Goal: Find specific page/section: Find specific page/section

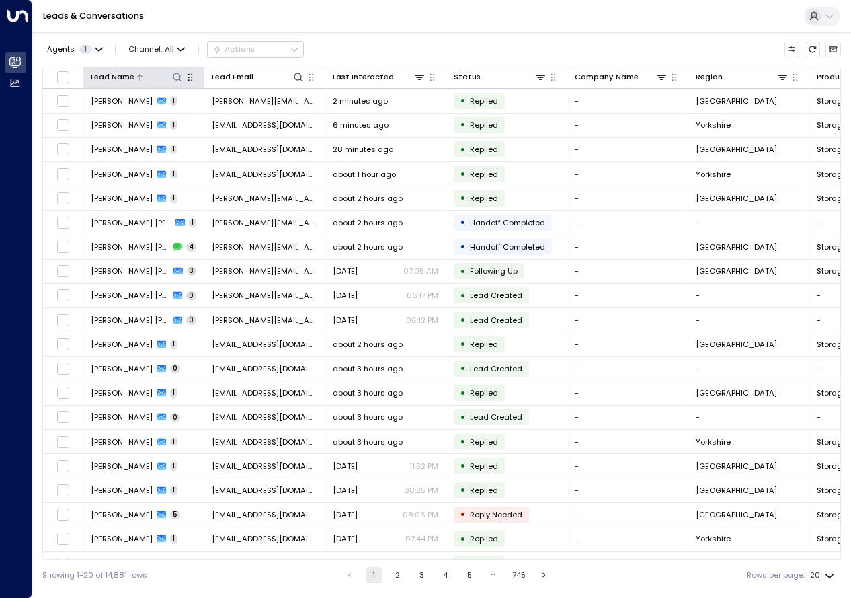
click at [177, 76] on icon at bounding box center [177, 77] width 11 height 11
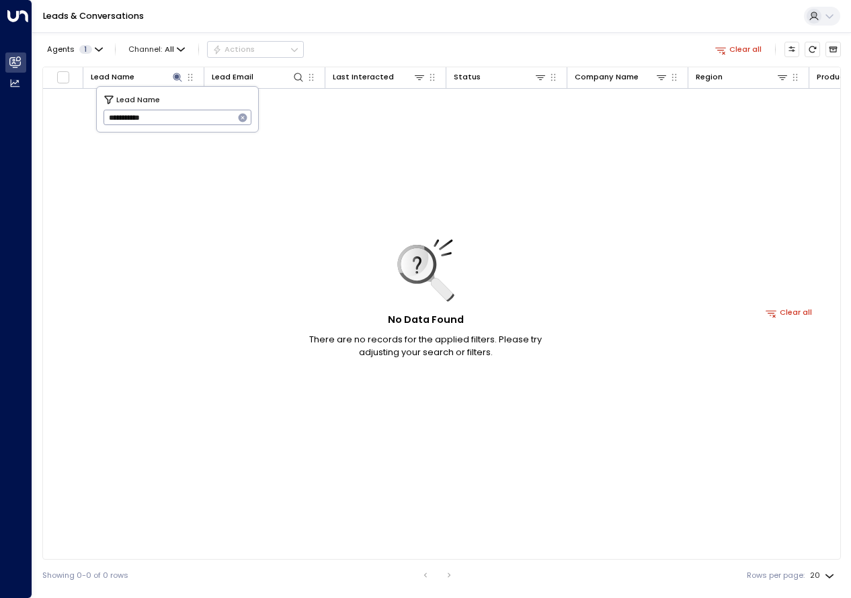
paste input "*"
type input "*"
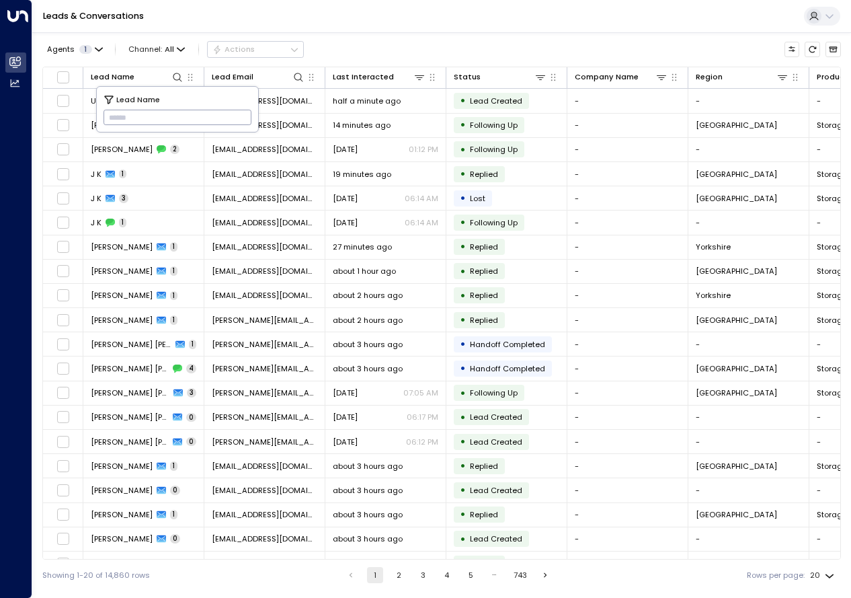
paste input "**********"
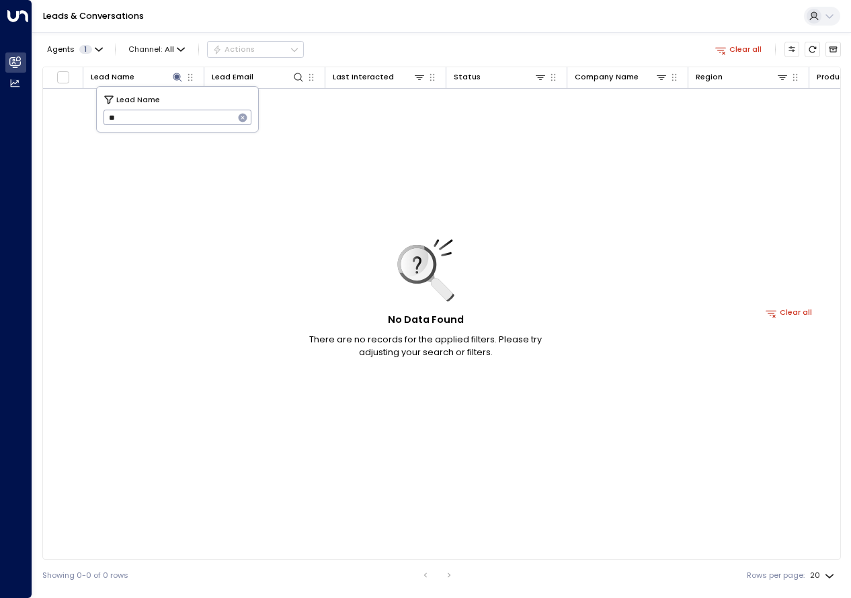
type input "*"
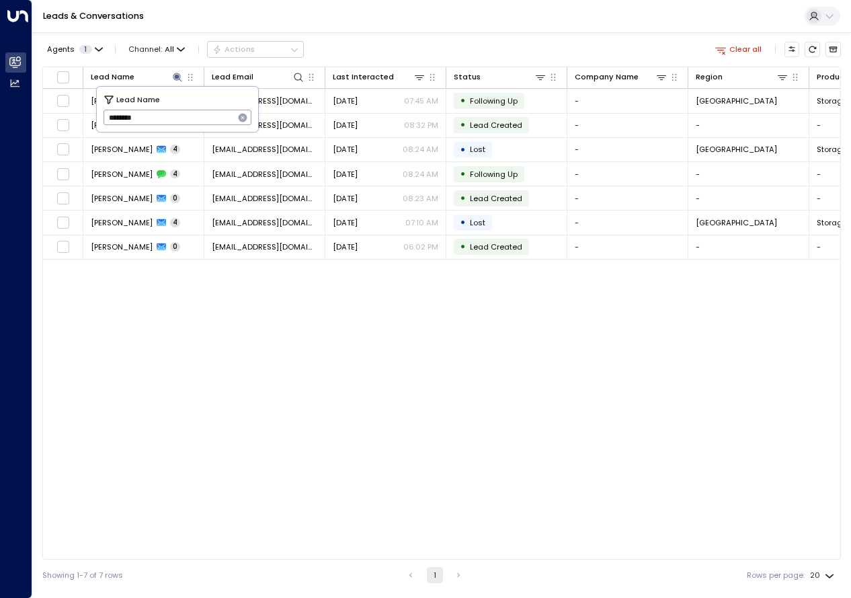
type input "*******"
click at [252, 400] on div "Lead Name Lead Email Last Interacted Status Company Name Region Product # of pe…" at bounding box center [441, 313] width 799 height 493
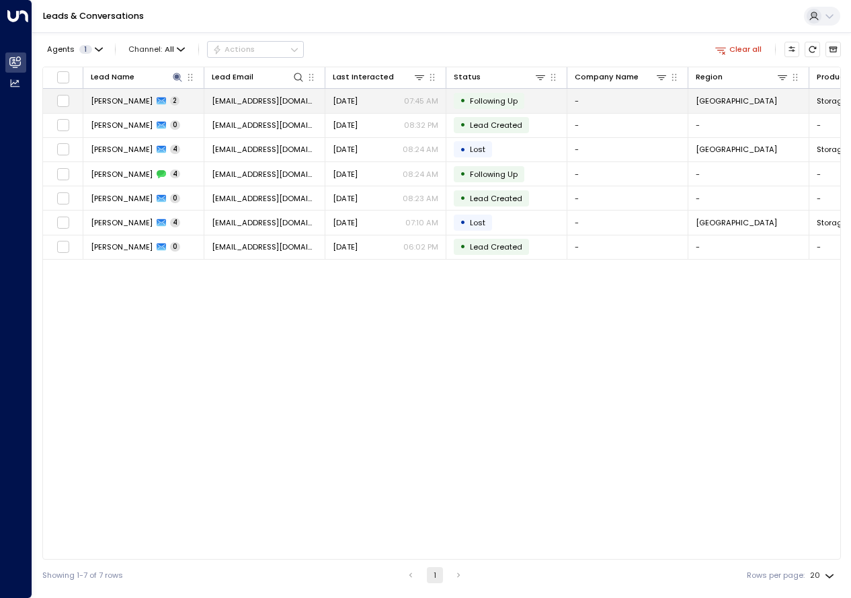
click at [137, 99] on span "[PERSON_NAME]" at bounding box center [122, 101] width 62 height 11
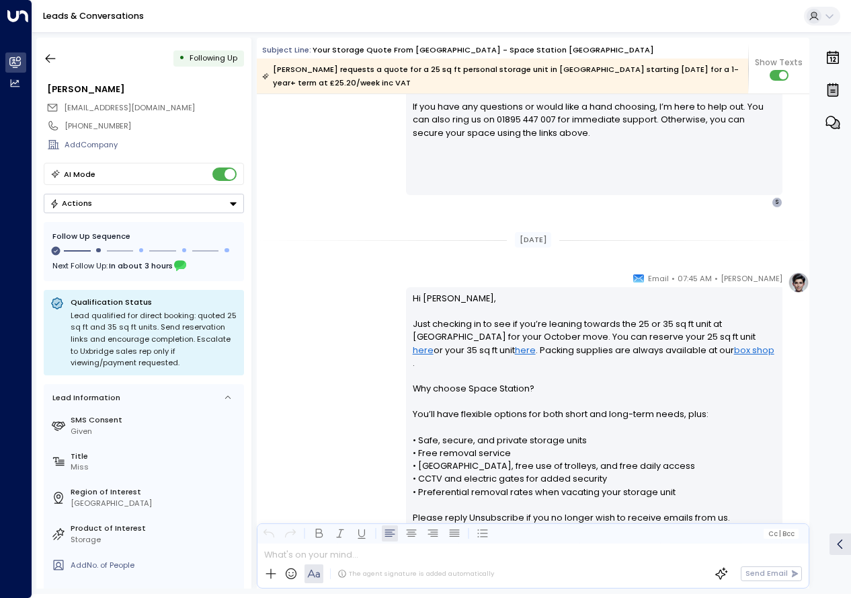
scroll to position [1314, 0]
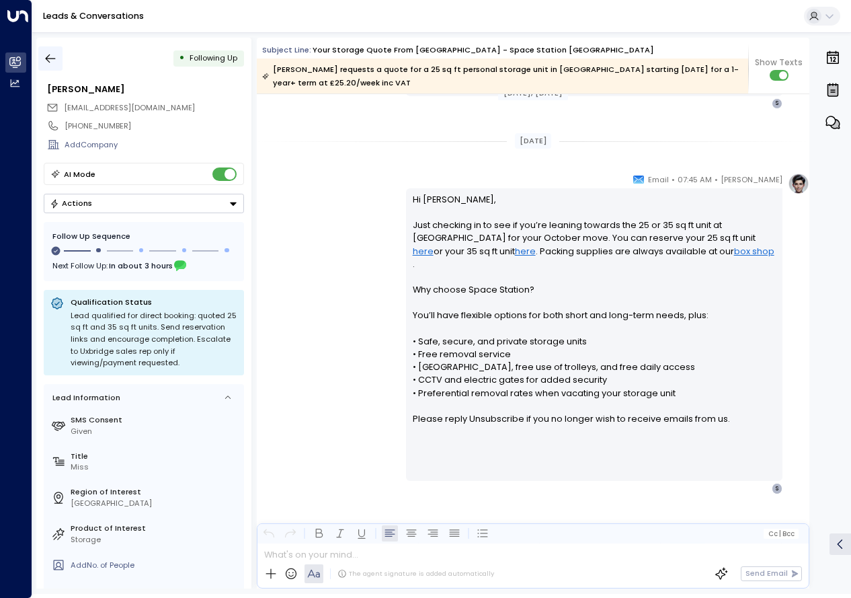
click at [56, 63] on icon "button" at bounding box center [50, 58] width 13 height 13
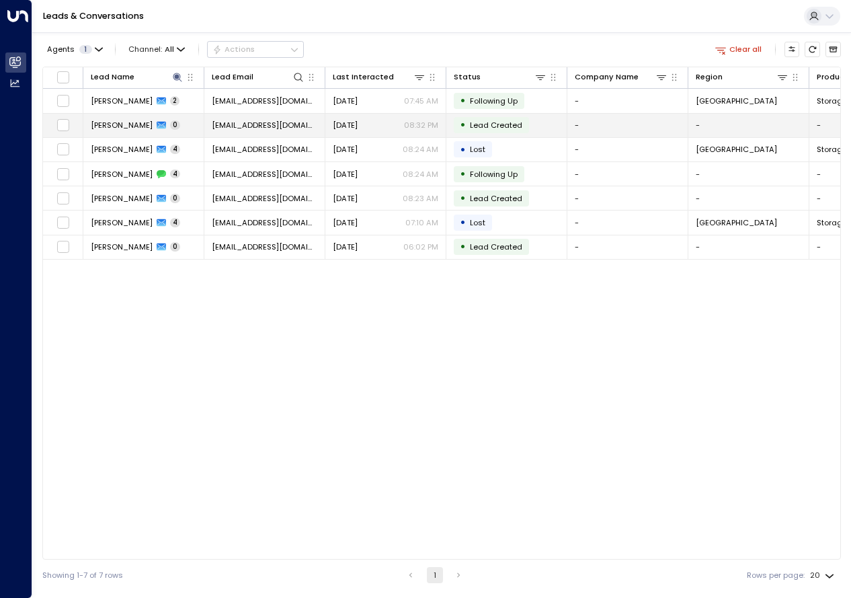
click at [128, 128] on span "[PERSON_NAME]" at bounding box center [122, 125] width 62 height 11
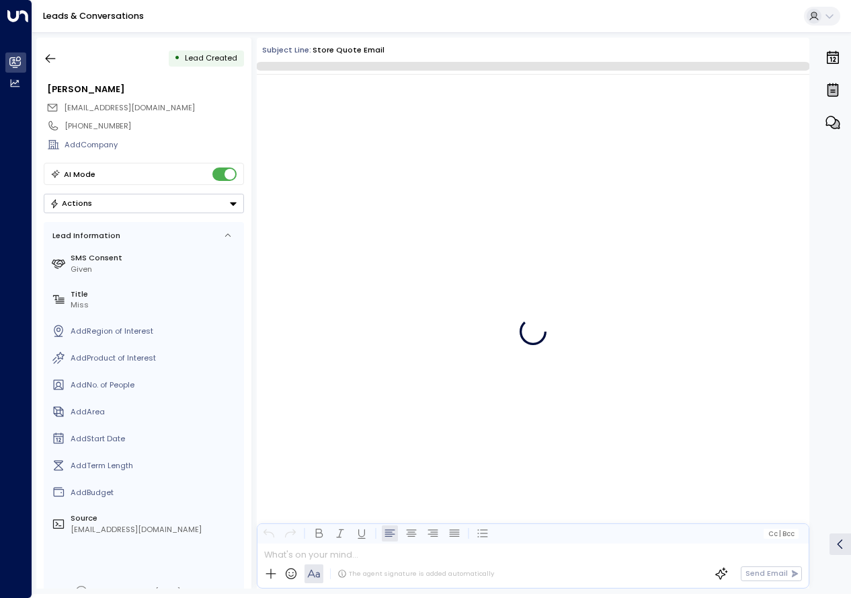
scroll to position [1246, 0]
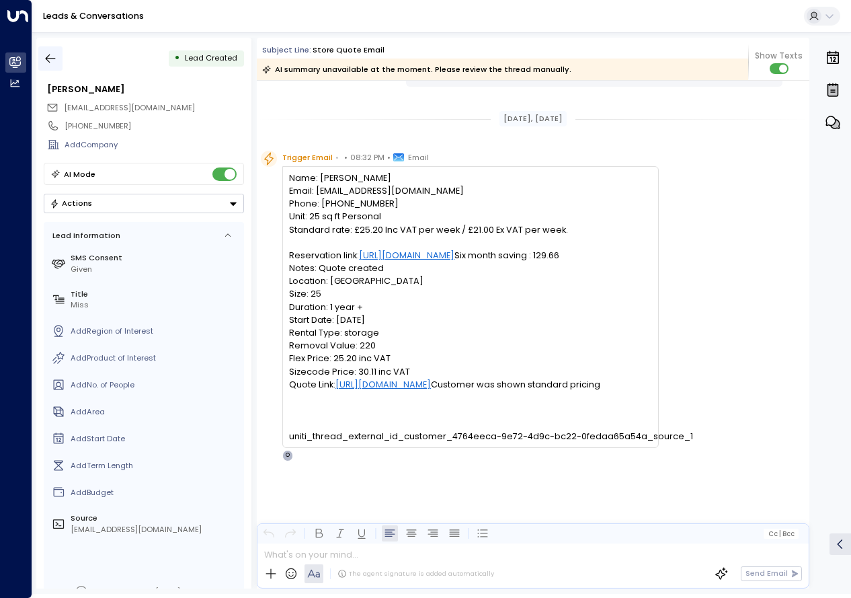
click at [46, 55] on icon "button" at bounding box center [50, 58] width 13 height 13
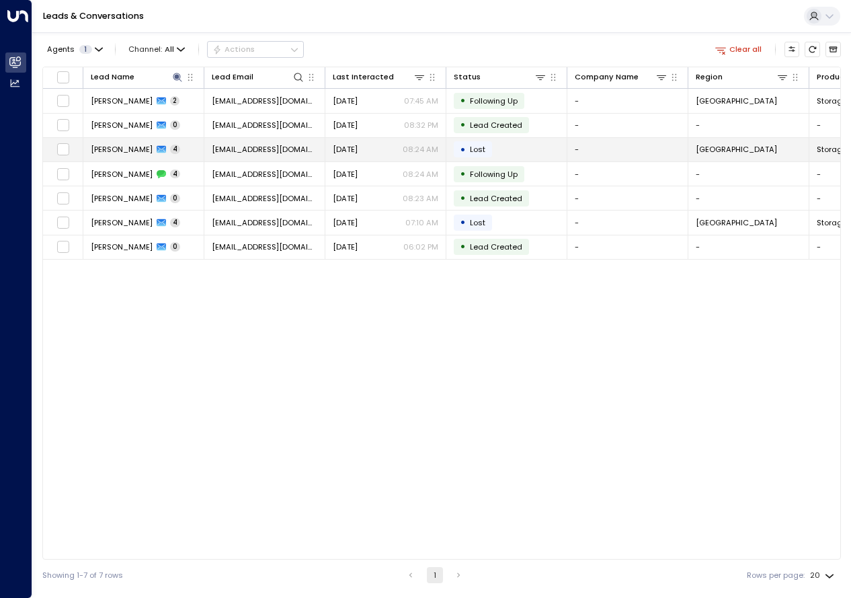
click at [165, 146] on icon at bounding box center [161, 149] width 9 height 9
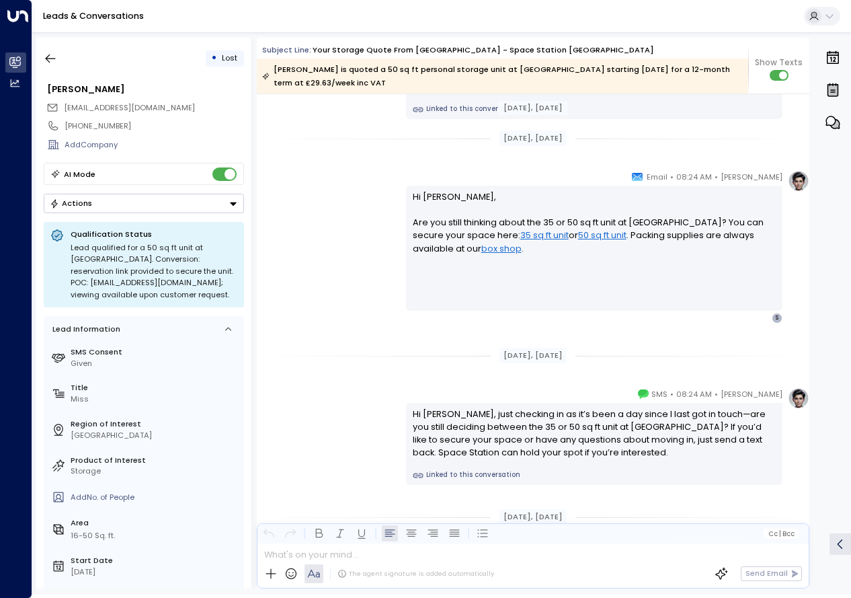
scroll to position [1897, 0]
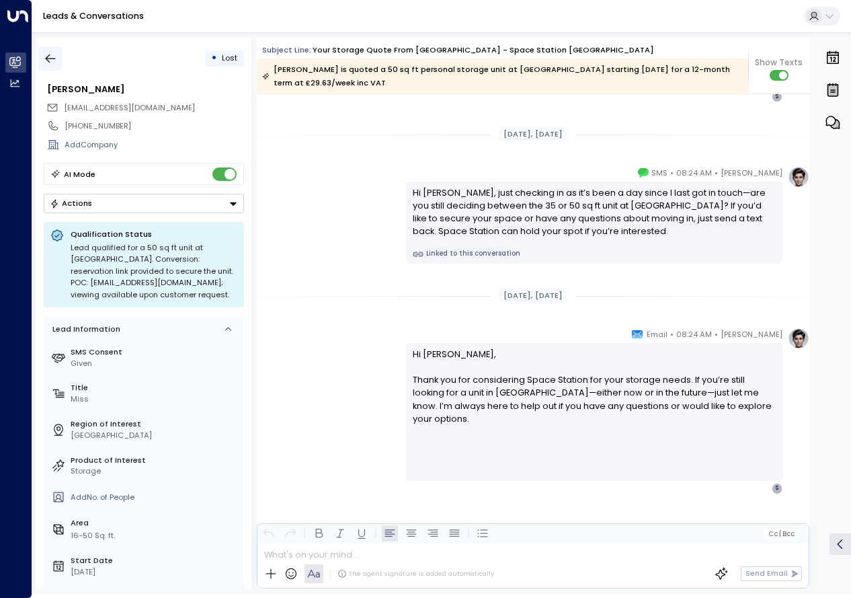
click at [50, 60] on icon "button" at bounding box center [50, 58] width 13 height 13
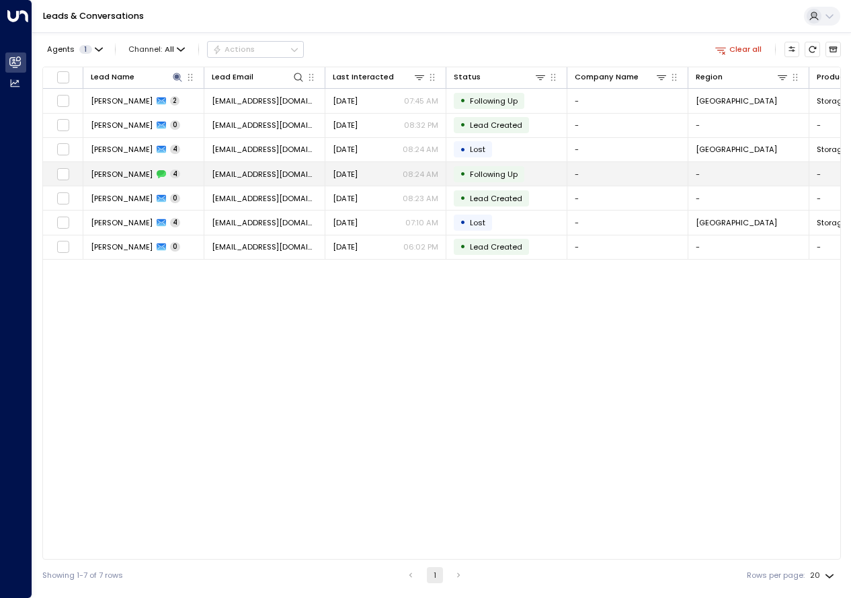
click at [132, 182] on td "[PERSON_NAME] 4" at bounding box center [143, 174] width 121 height 24
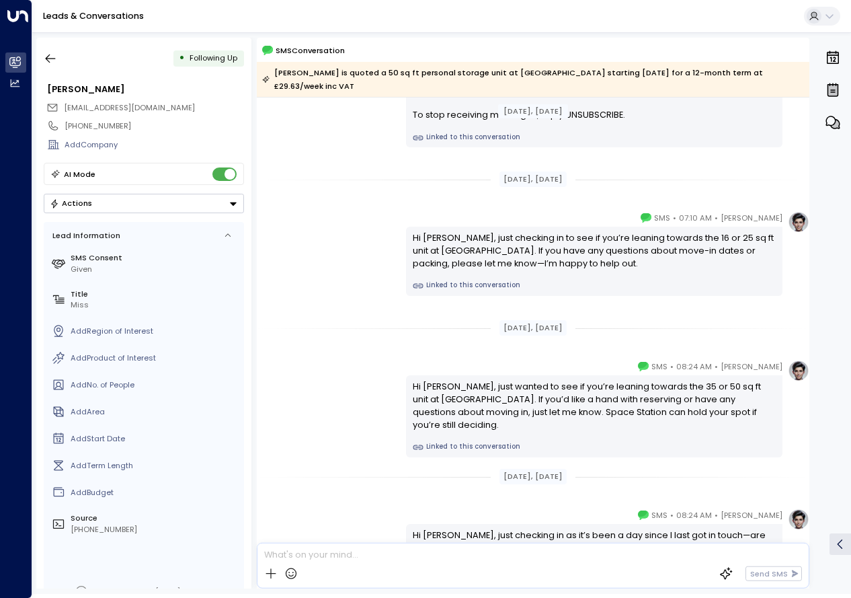
scroll to position [236, 0]
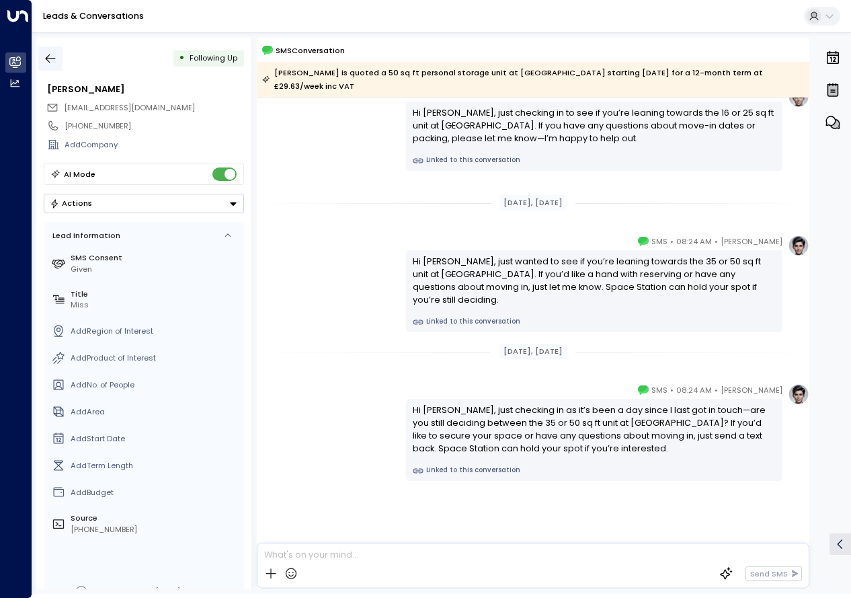
click at [57, 59] on icon "button" at bounding box center [50, 58] width 13 height 13
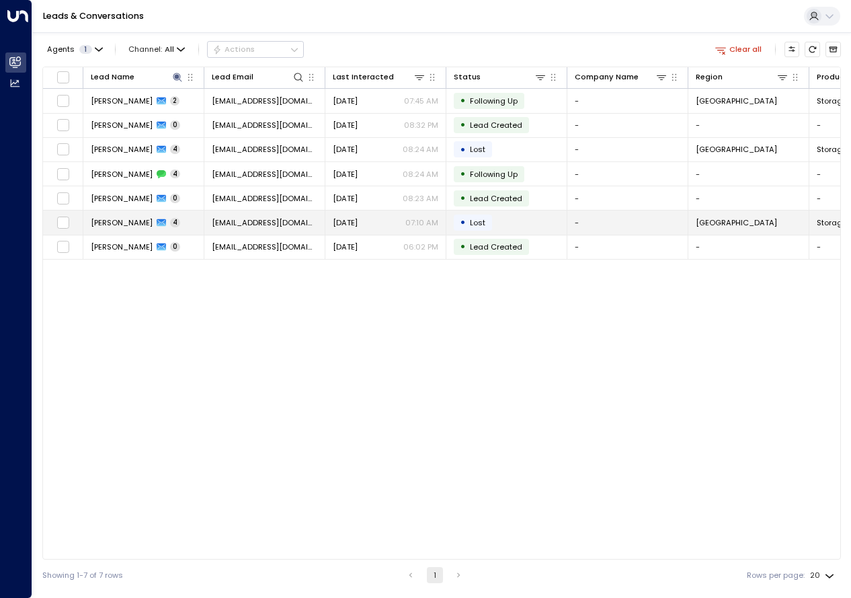
click at [177, 221] on span "4" at bounding box center [175, 222] width 10 height 9
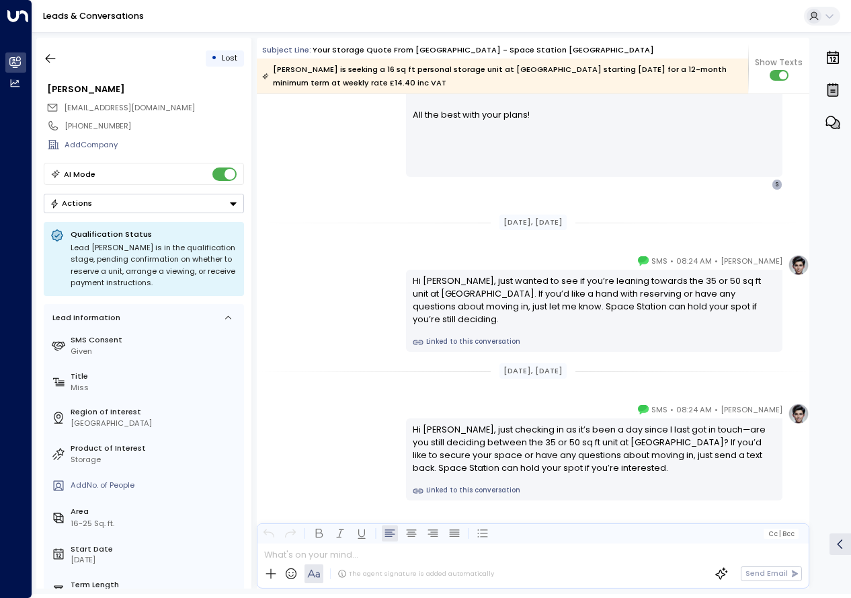
scroll to position [3387, 0]
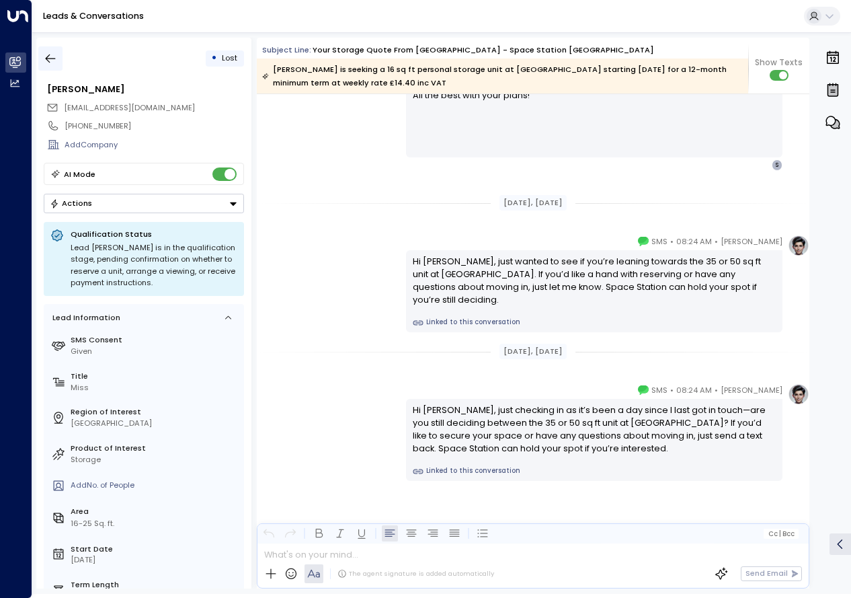
click at [52, 61] on icon "button" at bounding box center [50, 58] width 13 height 13
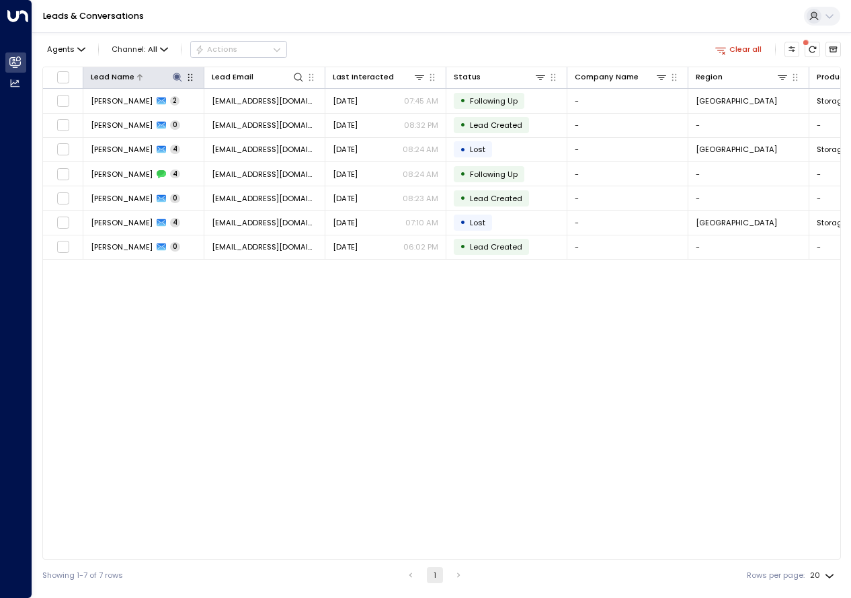
click at [178, 75] on icon at bounding box center [177, 77] width 11 height 11
type input "*"
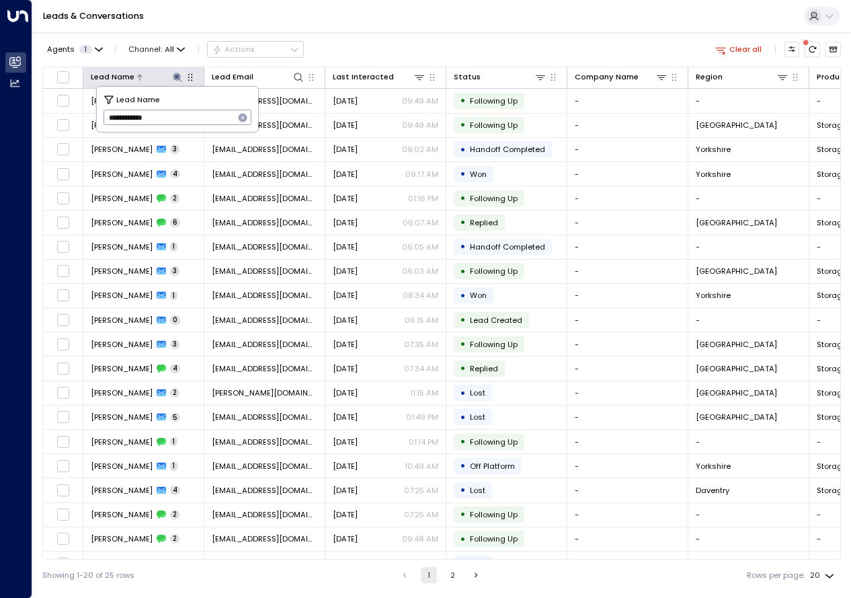
type input "**********"
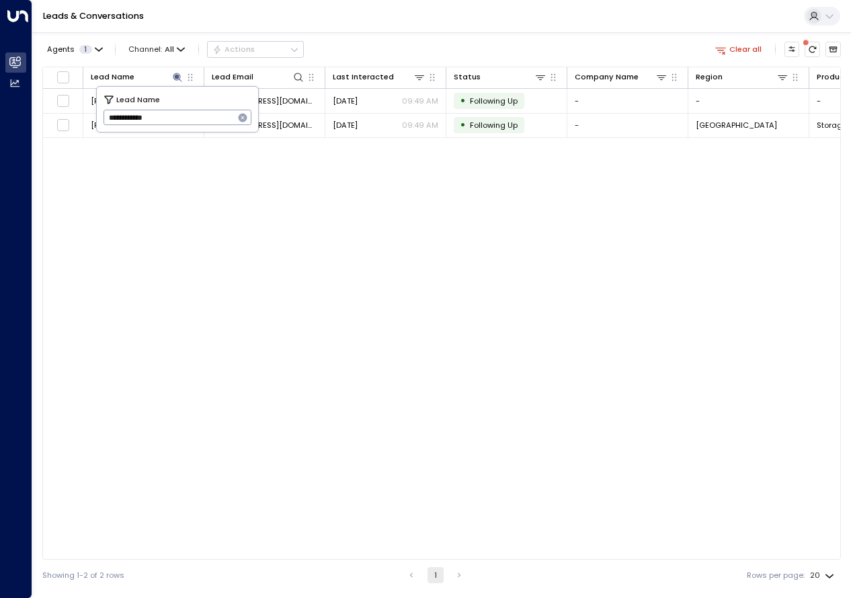
click at [209, 395] on div "Lead Name Lead Email Last Interacted Status Company Name Region Product # of pe…" at bounding box center [441, 313] width 799 height 493
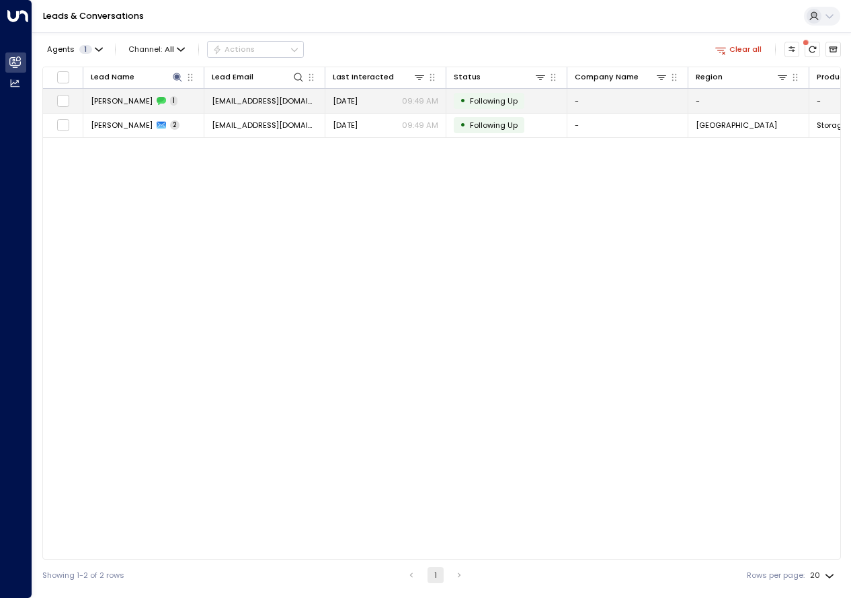
click at [122, 104] on span "[PERSON_NAME]" at bounding box center [122, 101] width 62 height 11
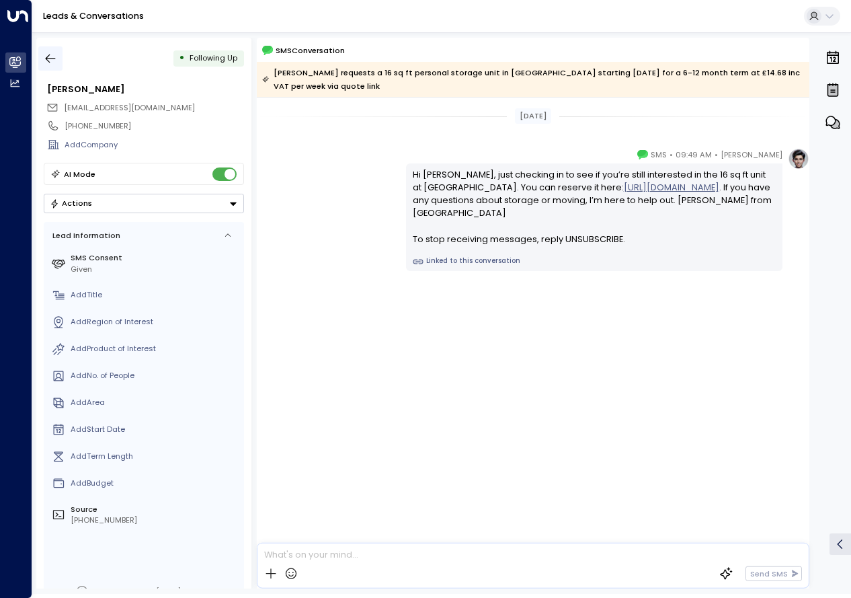
click at [48, 56] on icon "button" at bounding box center [50, 58] width 13 height 13
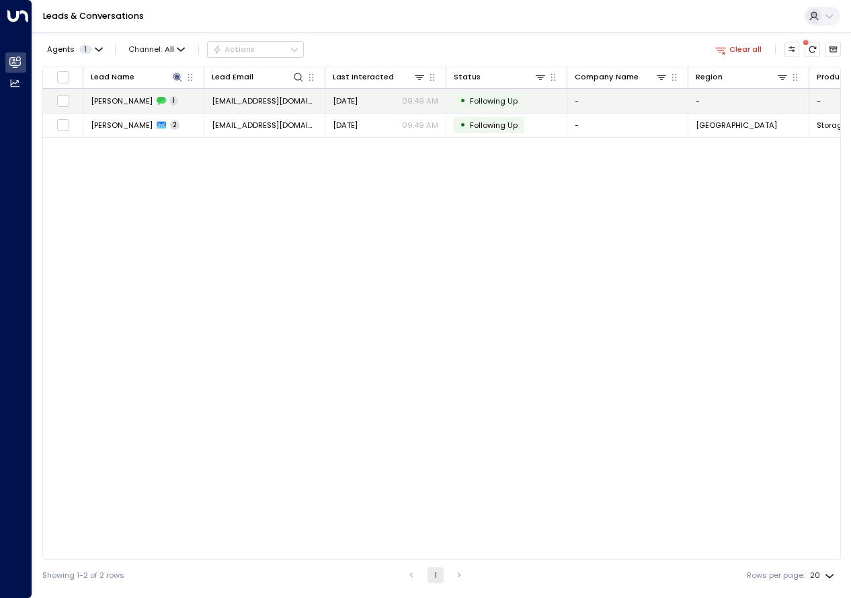
click at [124, 112] on td "[PERSON_NAME] 1" at bounding box center [143, 101] width 121 height 24
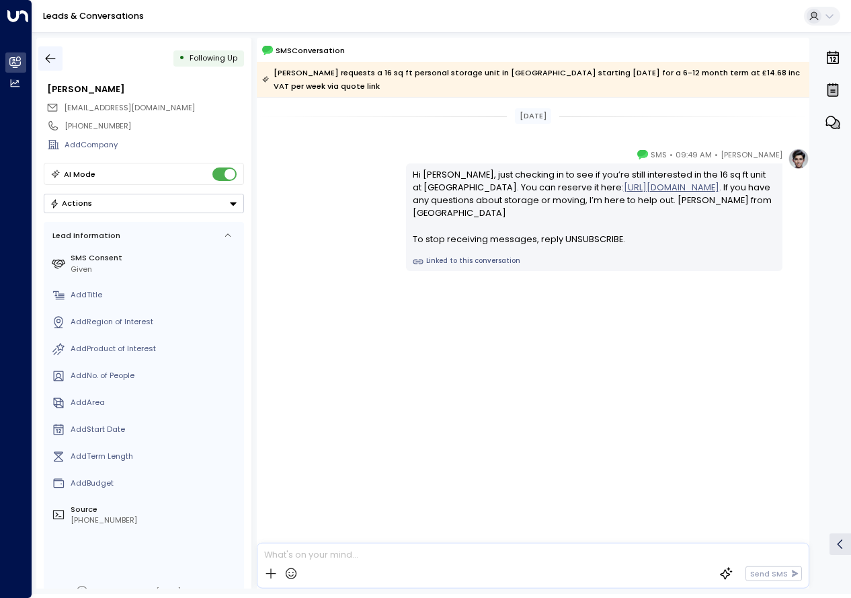
click at [46, 63] on icon "button" at bounding box center [50, 58] width 13 height 13
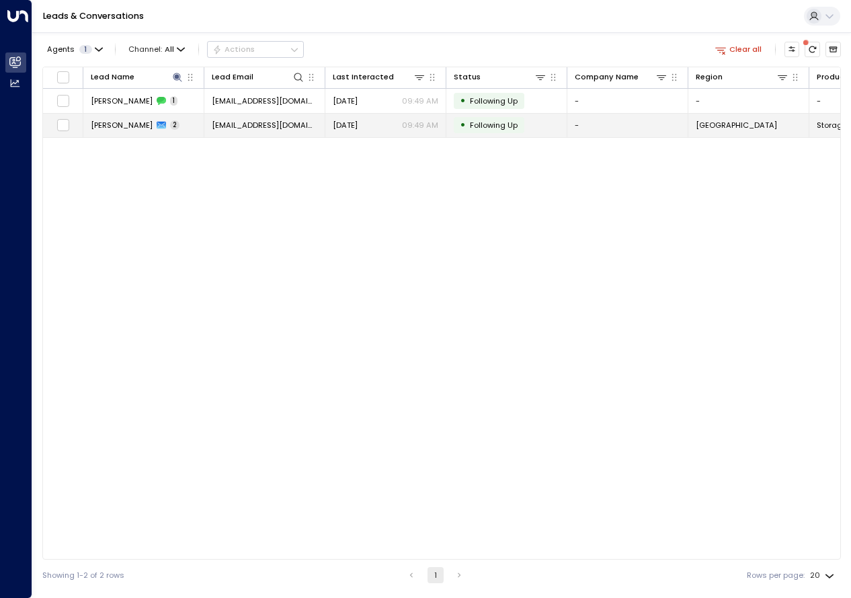
click at [133, 117] on td "[PERSON_NAME] 2" at bounding box center [143, 126] width 121 height 24
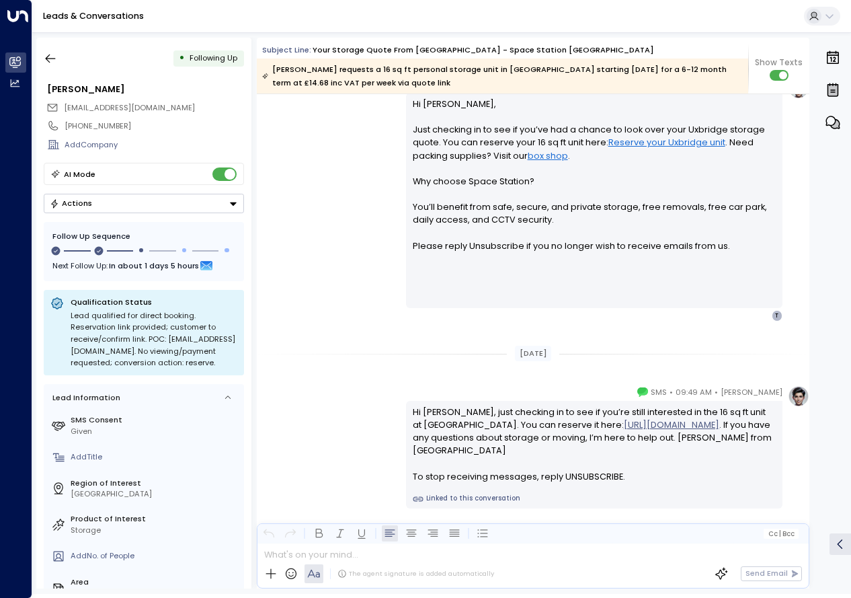
scroll to position [1010, 0]
